Goal: Find specific page/section: Find specific page/section

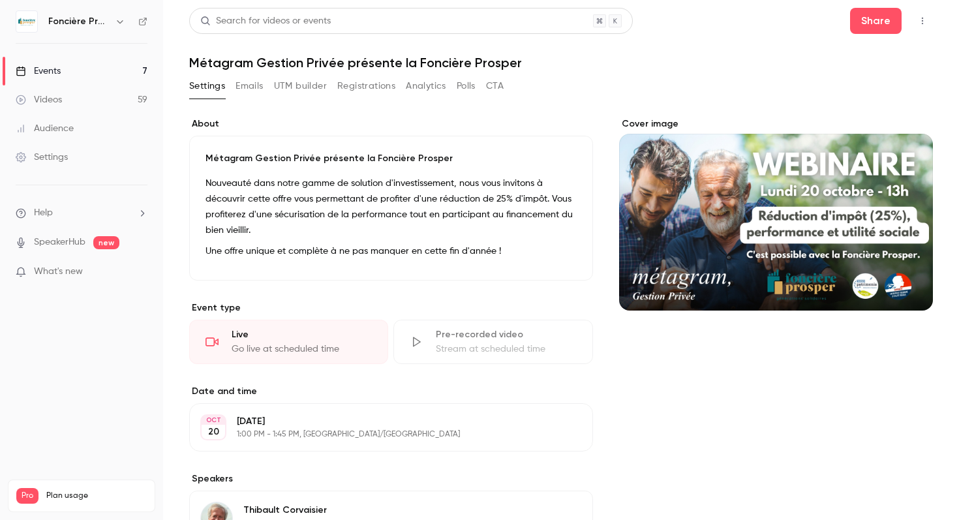
click at [95, 72] on link "Events 7" at bounding box center [81, 71] width 163 height 29
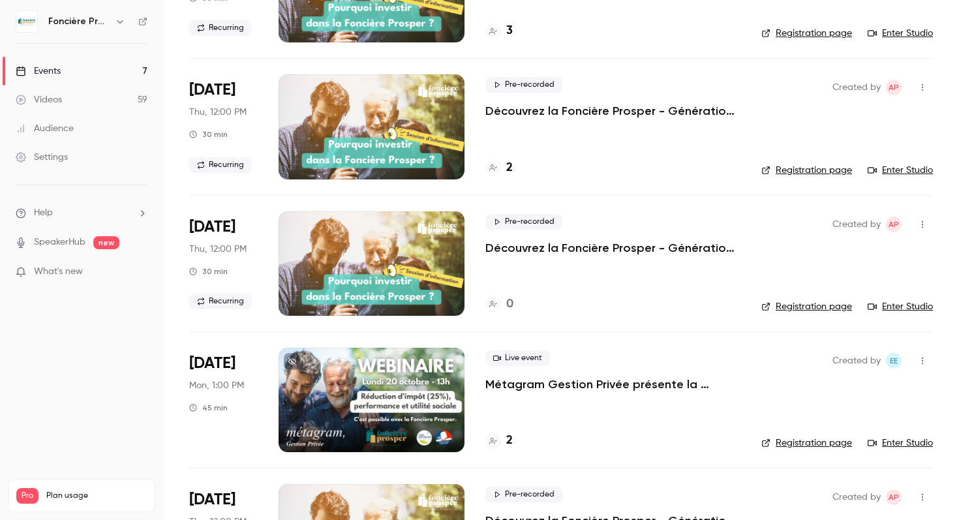
scroll to position [173, 0]
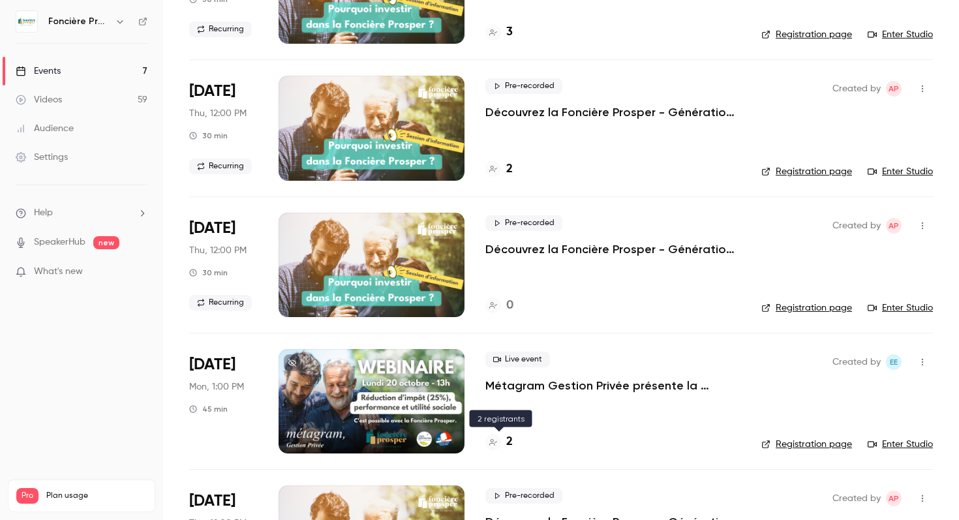
click at [507, 437] on h4 "2" at bounding box center [509, 442] width 7 height 18
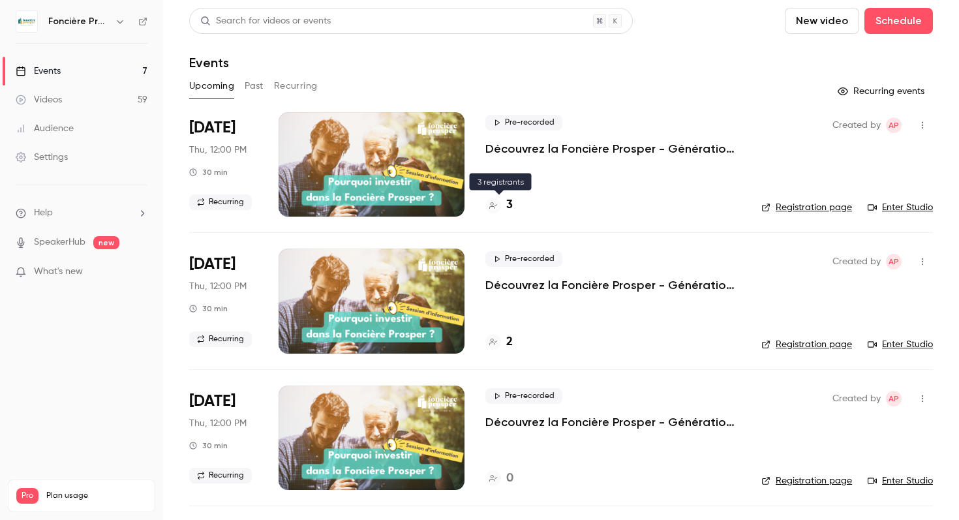
click at [509, 205] on h4 "3" at bounding box center [509, 205] width 7 height 18
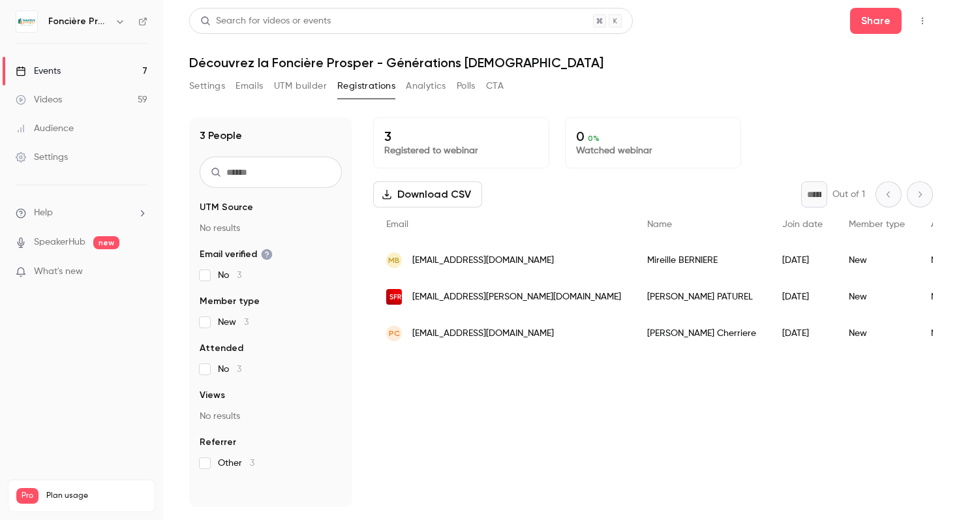
click at [207, 89] on button "Settings" at bounding box center [207, 86] width 36 height 21
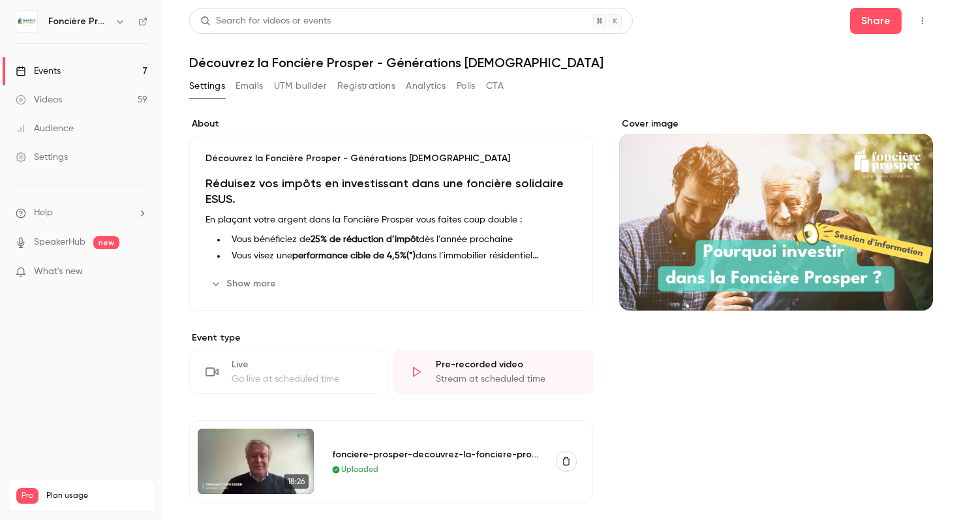
click at [68, 69] on link "Events 7" at bounding box center [81, 71] width 163 height 29
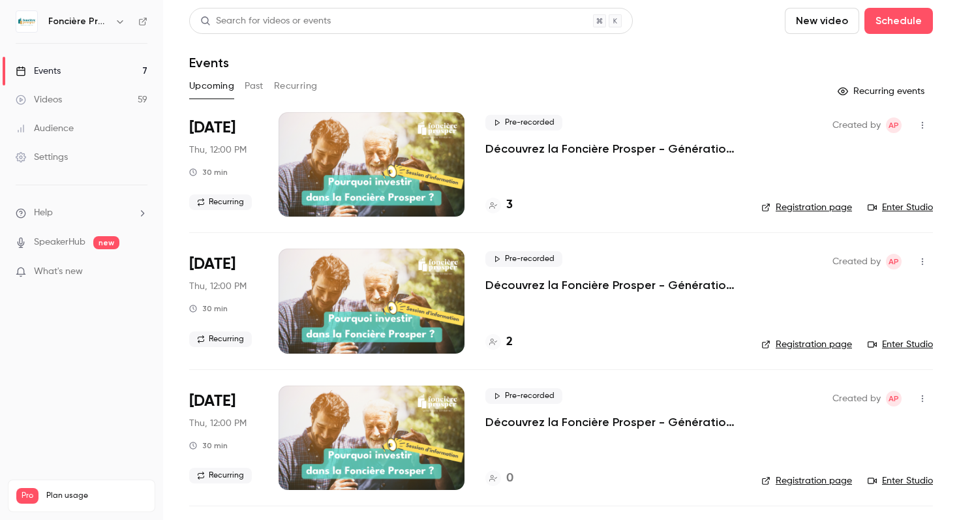
click at [905, 209] on link "Enter Studio" at bounding box center [899, 207] width 65 height 13
click at [513, 202] on div "3" at bounding box center [612, 205] width 255 height 18
click at [502, 204] on div "3" at bounding box center [498, 205] width 27 height 18
